Goal: Use online tool/utility: Utilize a website feature to perform a specific function

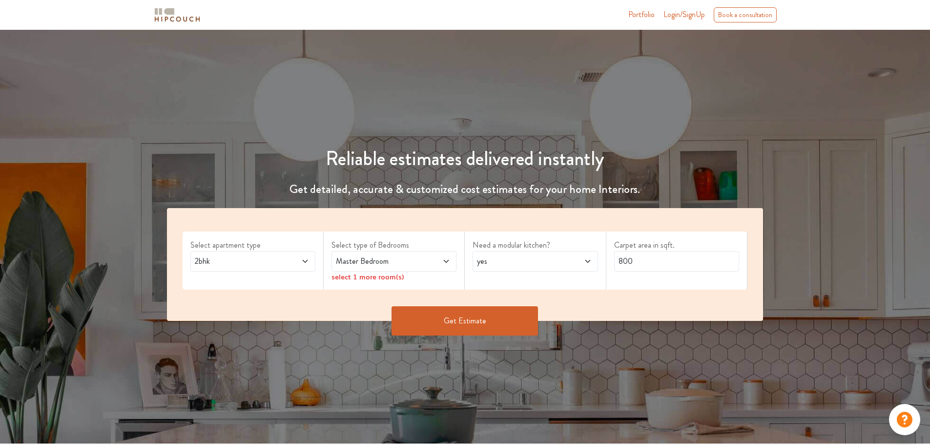
click at [295, 266] on span at bounding box center [294, 261] width 29 height 12
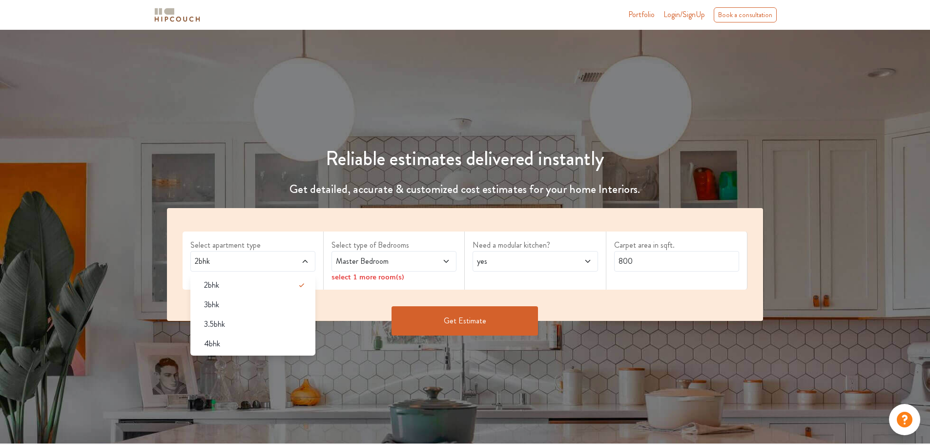
click at [295, 266] on span at bounding box center [294, 261] width 29 height 12
click at [379, 261] on span "Master Bedroom" at bounding box center [377, 261] width 87 height 12
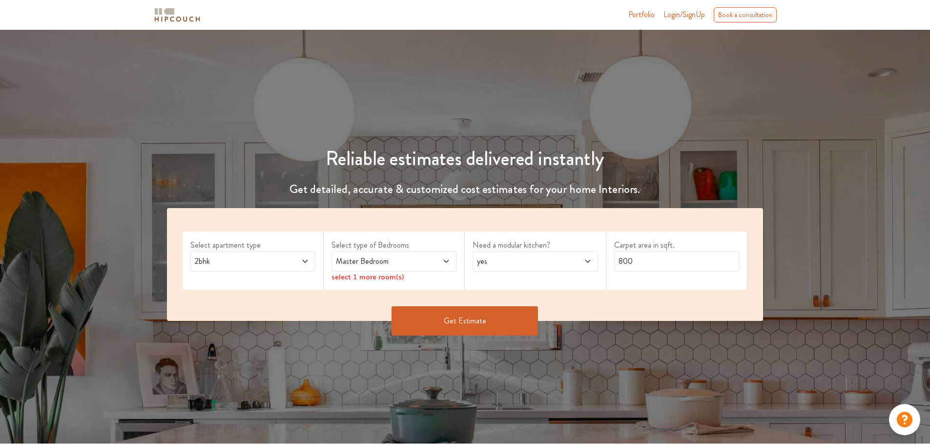
click at [605, 264] on div "Need a modular kitchen? yes" at bounding box center [535, 260] width 141 height 58
click at [437, 261] on span at bounding box center [435, 261] width 29 height 12
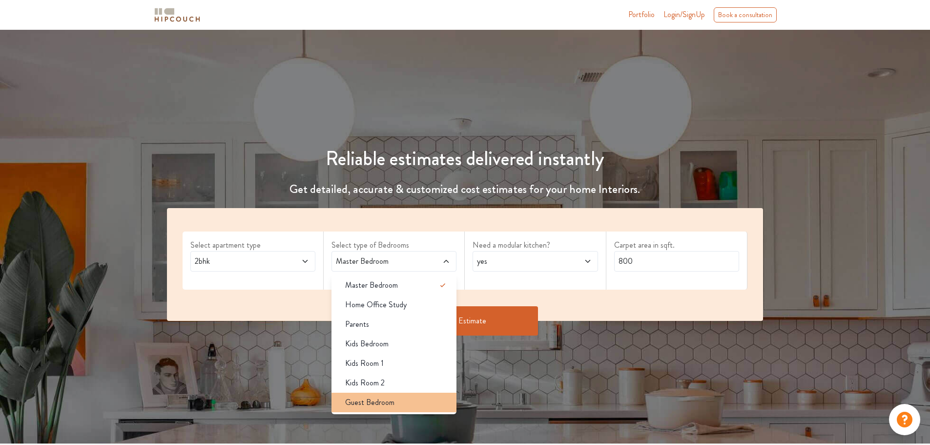
click at [423, 399] on div "Guest Bedroom" at bounding box center [396, 402] width 119 height 12
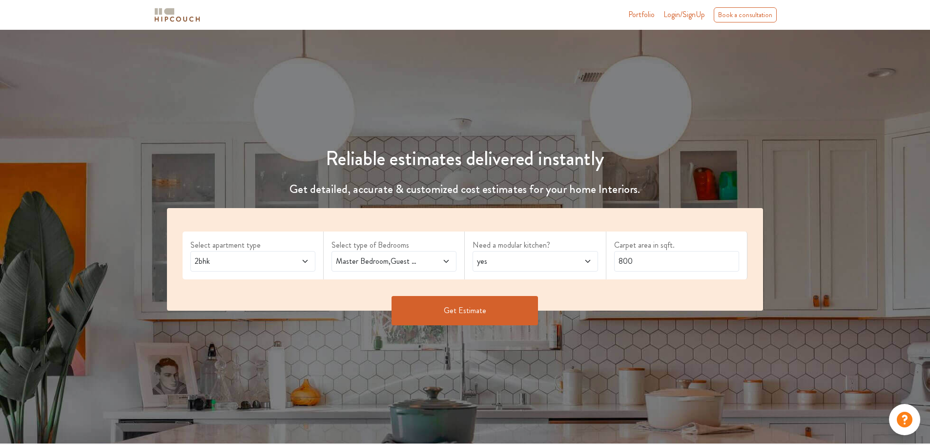
click at [448, 261] on icon at bounding box center [446, 261] width 5 height 3
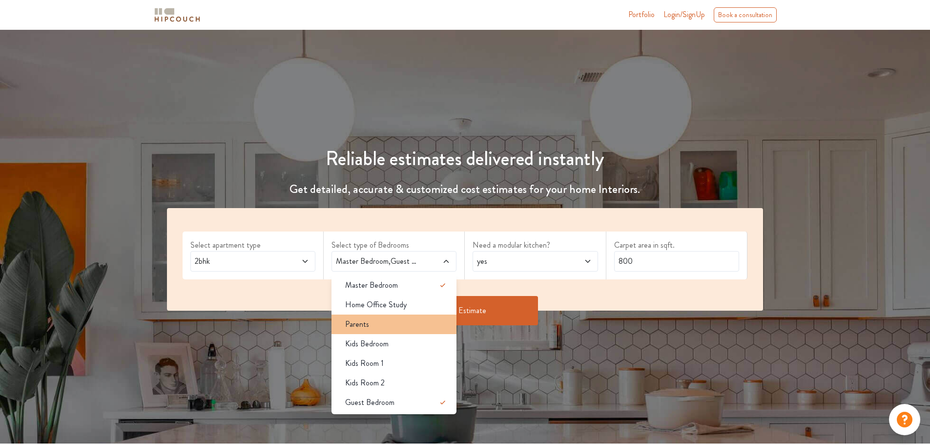
click at [375, 325] on div "Parents" at bounding box center [396, 324] width 119 height 12
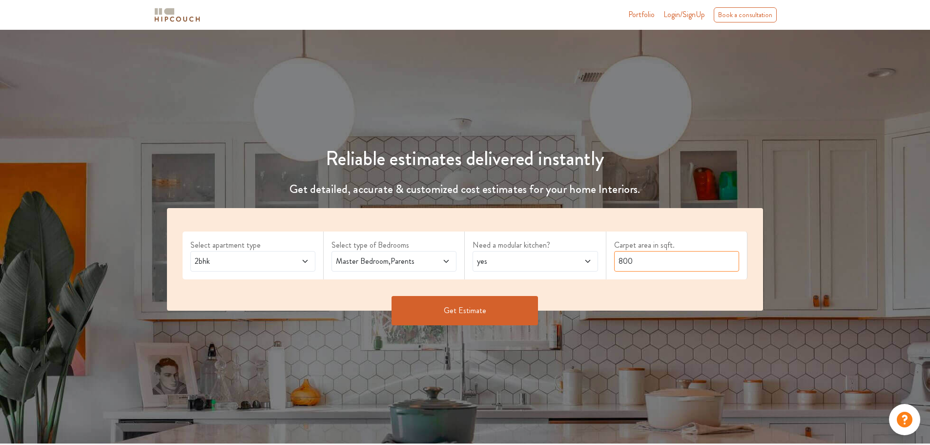
drag, startPoint x: 658, startPoint y: 264, endPoint x: 544, endPoint y: 281, distance: 115.0
click at [546, 281] on div "Select apartment type 2bhk Select type of Bedrooms Master Bedroom,Parents Need …" at bounding box center [465, 259] width 597 height 103
type input "2250"
click at [455, 314] on button "Get Estimate" at bounding box center [465, 310] width 146 height 29
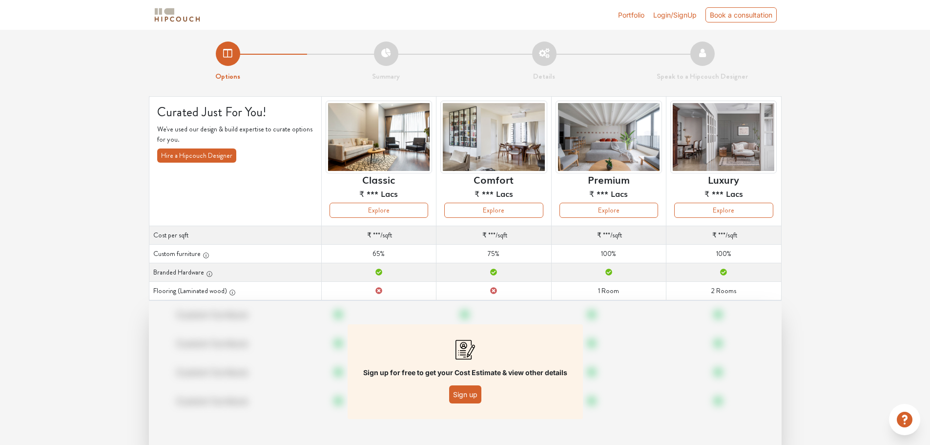
click at [661, 14] on span "Login/SignUp" at bounding box center [674, 15] width 43 height 8
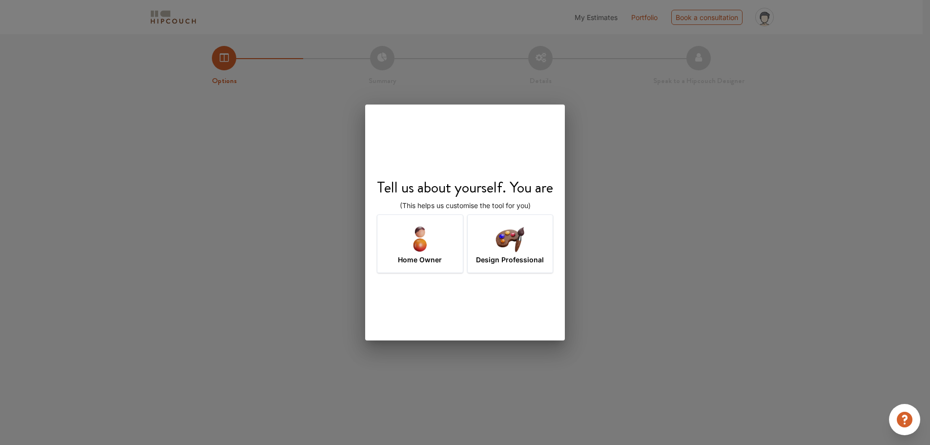
click at [506, 246] on img at bounding box center [510, 239] width 32 height 32
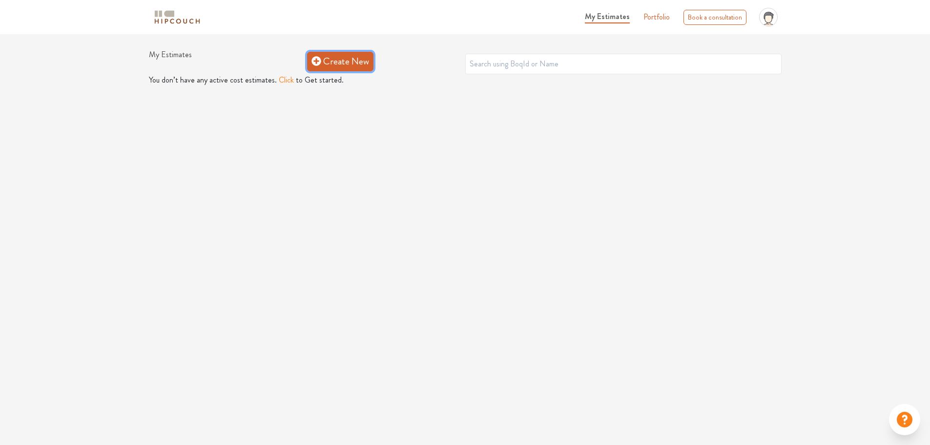
click at [344, 60] on link "Create New" at bounding box center [340, 62] width 66 height 20
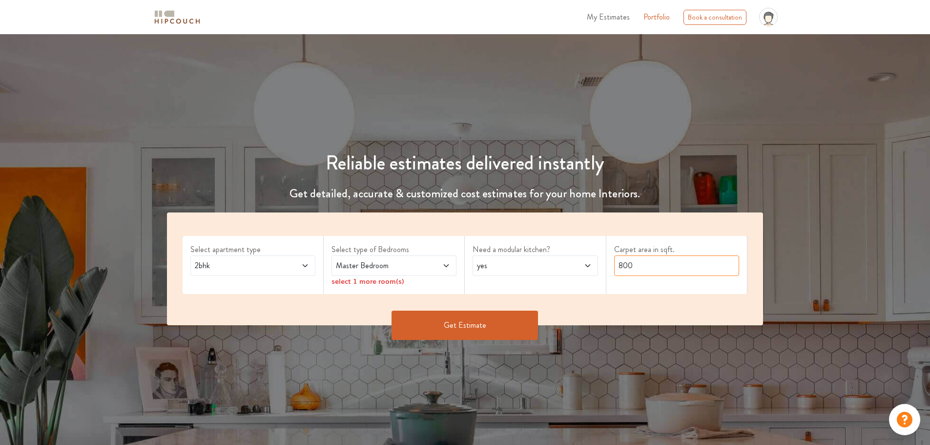
drag, startPoint x: 640, startPoint y: 265, endPoint x: 525, endPoint y: 271, distance: 115.4
click at [532, 270] on div "Select apartment type 2bhk Select type of Bedrooms Master Bedroom select 1 more…" at bounding box center [465, 268] width 597 height 113
type input "2250"
click at [352, 266] on span "Master Bedroom" at bounding box center [377, 266] width 87 height 12
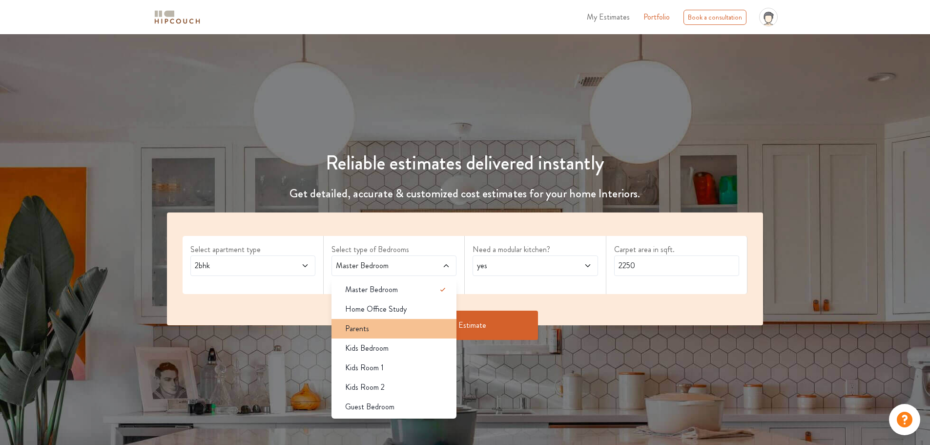
click at [374, 324] on div "Parents" at bounding box center [396, 329] width 119 height 12
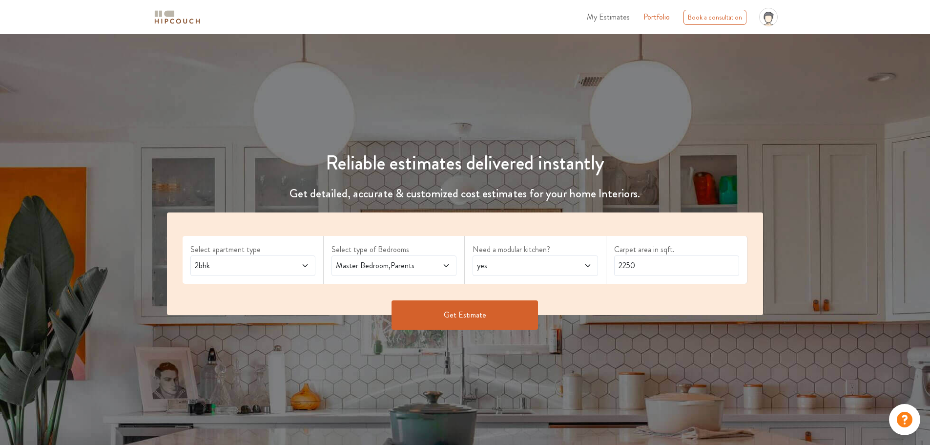
click at [476, 324] on button "Get Estimate" at bounding box center [465, 314] width 146 height 29
